Goal: Task Accomplishment & Management: Manage account settings

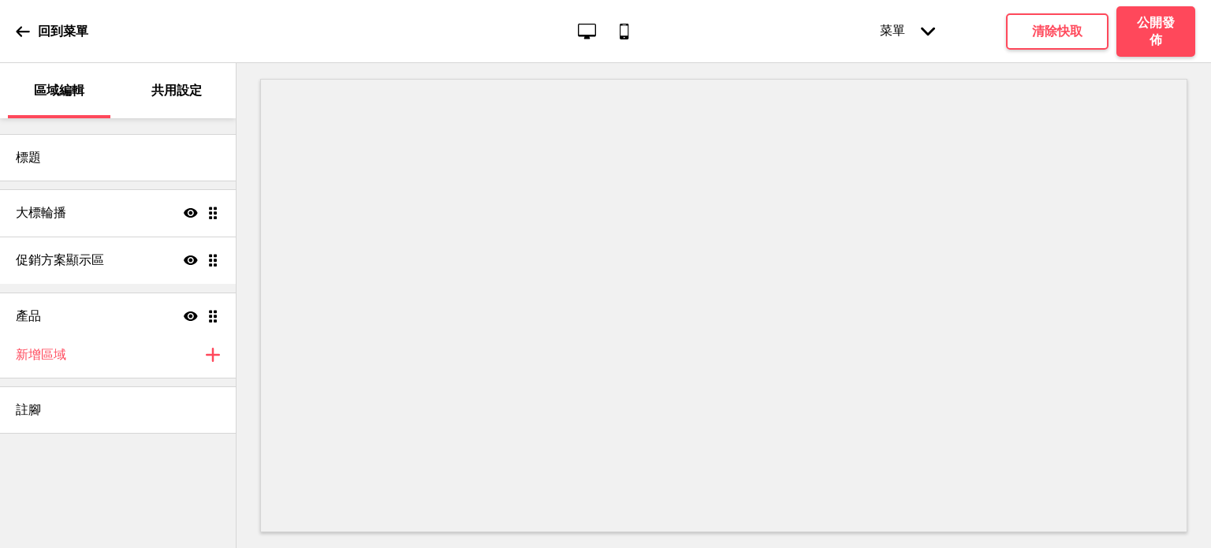
drag, startPoint x: 218, startPoint y: 310, endPoint x: 207, endPoint y: 319, distance: 14.5
click at [207, 319] on ul "大標輪播 顯示 拖曳 促銷方案顯示區 顯示 拖曳 產品 顯示 拖曳" at bounding box center [118, 260] width 236 height 142
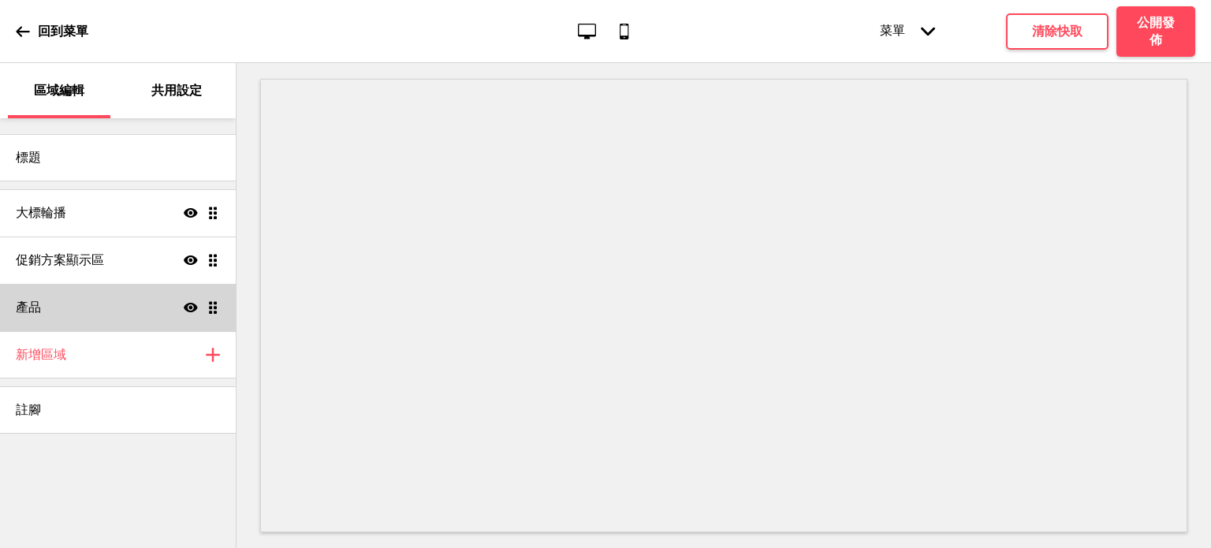
click at [194, 307] on icon at bounding box center [191, 307] width 14 height 9
click at [194, 307] on icon at bounding box center [191, 307] width 14 height 12
click at [192, 95] on p "共用設定" at bounding box center [176, 90] width 50 height 17
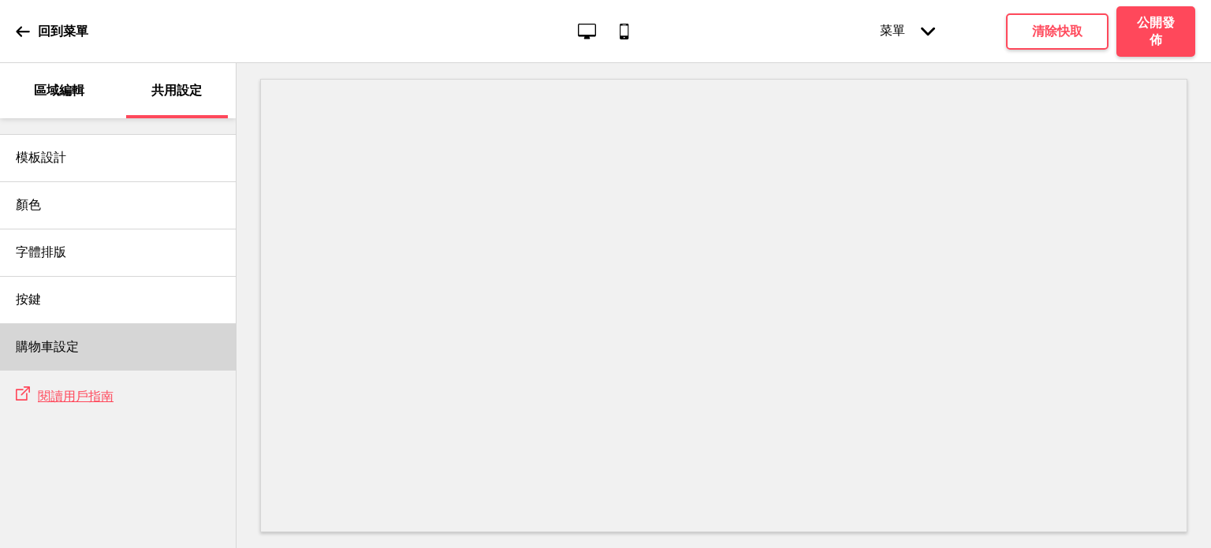
click at [128, 352] on div "購物車設定" at bounding box center [118, 346] width 236 height 47
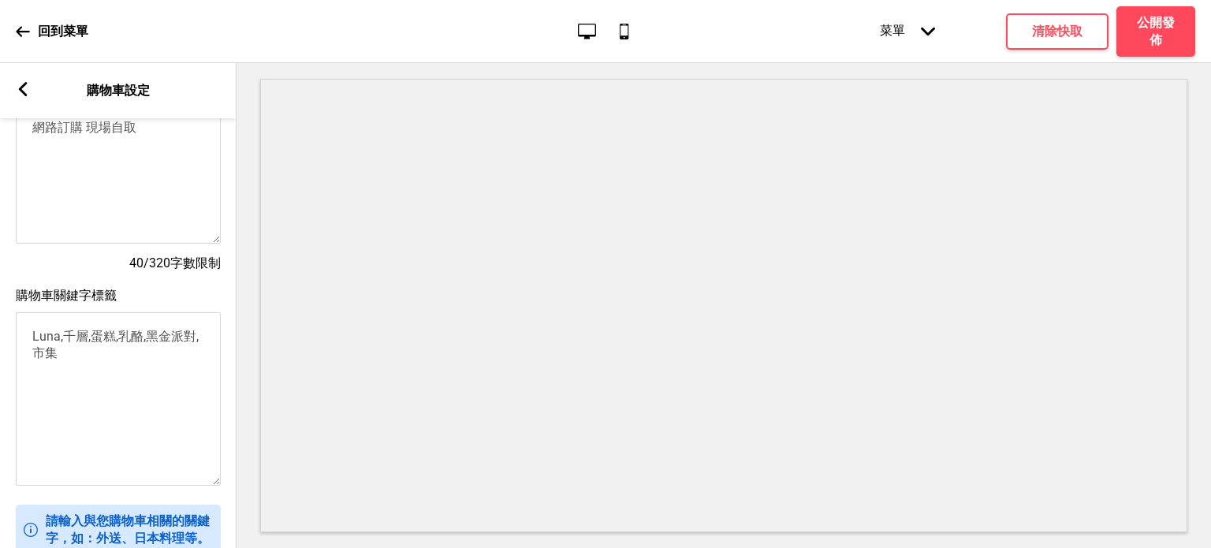
scroll to position [240, 0]
click at [146, 354] on textarea "Luna,千層,蛋糕,乳酪,黑金派對,市集" at bounding box center [118, 397] width 205 height 173
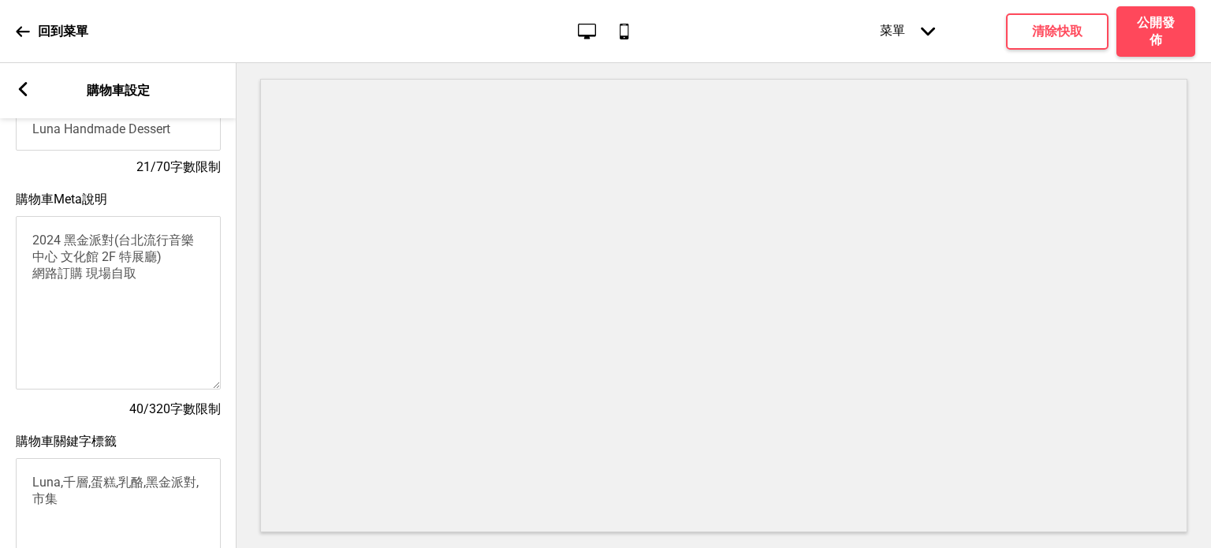
scroll to position [0, 0]
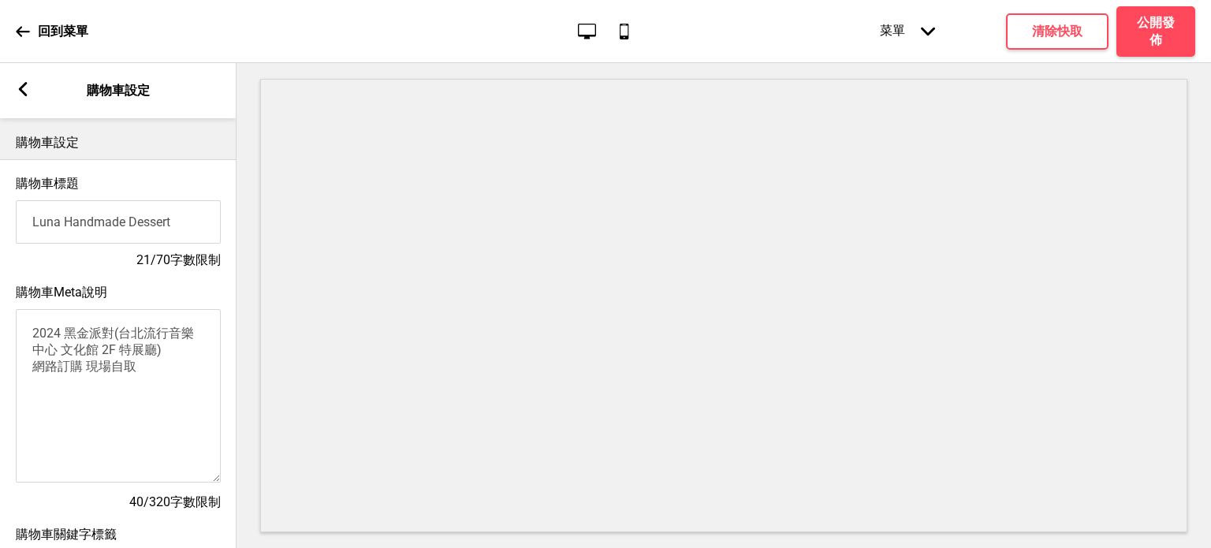
click at [32, 86] on div "箭頭left 購物車設定" at bounding box center [118, 90] width 236 height 55
click at [34, 91] on div "箭頭left 購物車設定" at bounding box center [118, 90] width 236 height 55
click at [24, 93] on icon at bounding box center [23, 89] width 9 height 14
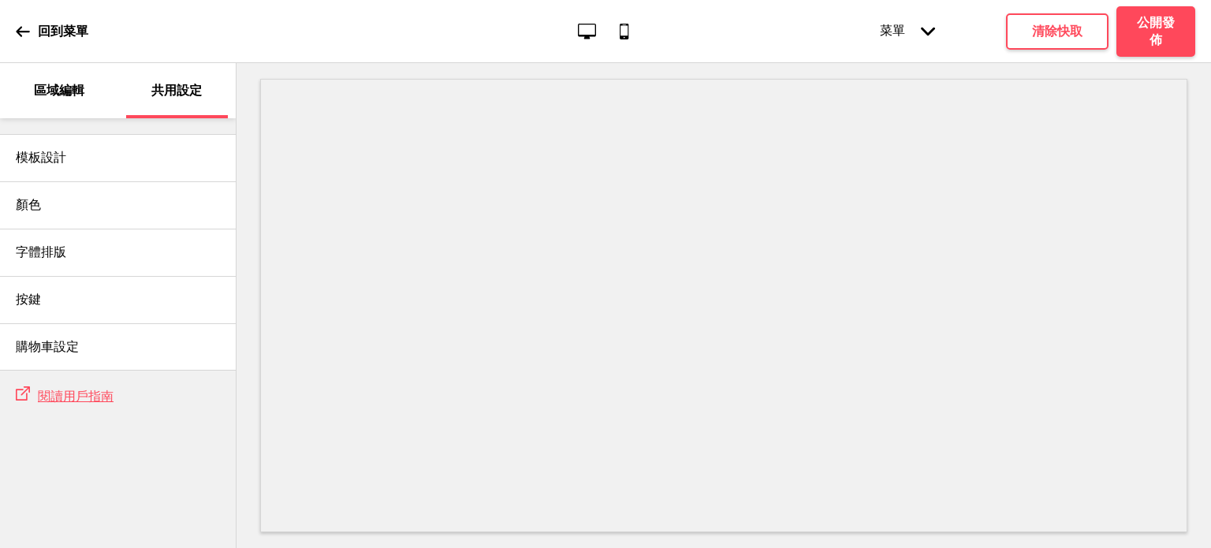
click at [24, 93] on div "區域編輯" at bounding box center [59, 90] width 102 height 55
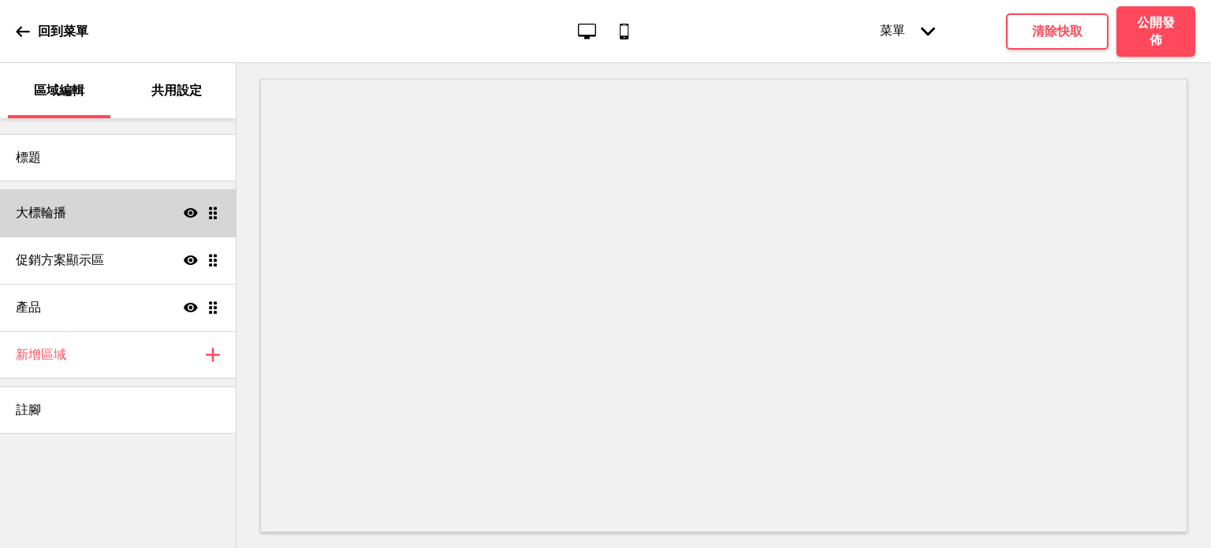
click at [76, 210] on div "大標輪播 顯示 拖曳" at bounding box center [118, 212] width 236 height 47
select select "10000"
